Goal: Task Accomplishment & Management: Use online tool/utility

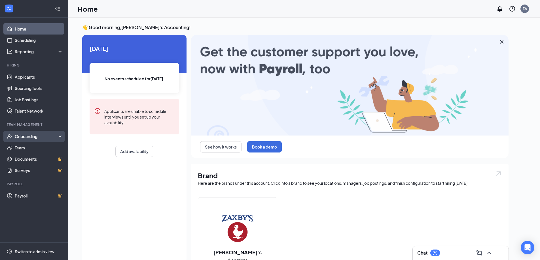
click at [47, 136] on div "Onboarding" at bounding box center [37, 137] width 44 height 6
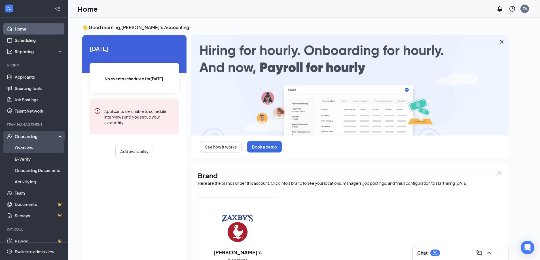
click at [43, 148] on link "Overview" at bounding box center [39, 147] width 48 height 11
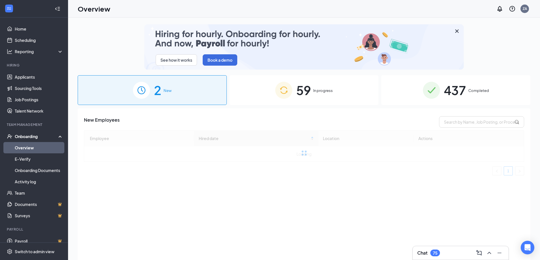
click at [317, 88] on div "59 In progress" at bounding box center [303, 90] width 149 height 30
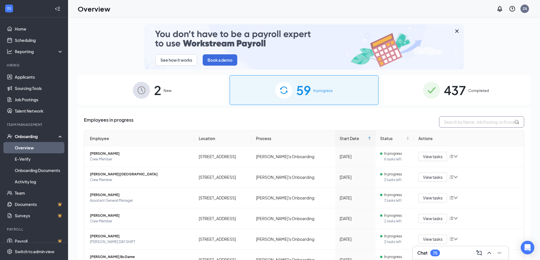
click at [462, 118] on input "text" at bounding box center [481, 121] width 85 height 11
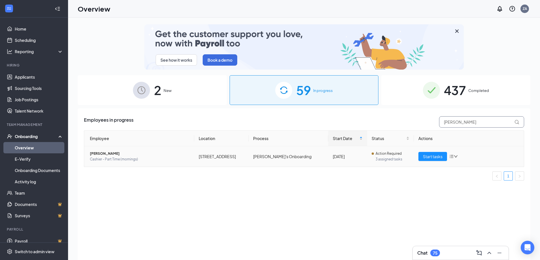
type input "[PERSON_NAME]"
click at [142, 155] on span "[PERSON_NAME]" at bounding box center [140, 154] width 100 height 6
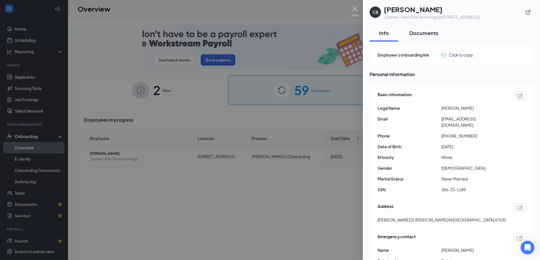
click at [415, 38] on button "Documents" at bounding box center [423, 33] width 40 height 17
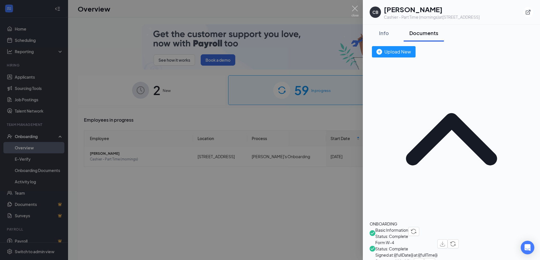
click at [252, 181] on div at bounding box center [270, 130] width 540 height 260
